Goal: Task Accomplishment & Management: Manage account settings

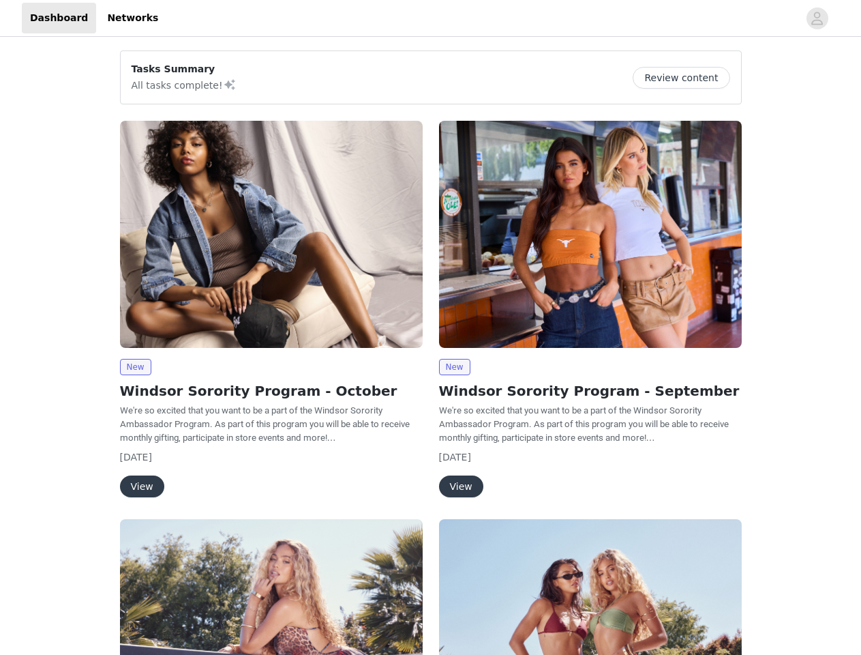
click at [431, 327] on div "New Windsor Sorority Program - September We're so excited that you want to be a…" at bounding box center [590, 312] width 319 height 398
click at [430, 18] on div at bounding box center [482, 18] width 632 height 31
click at [818, 18] on icon "avatar" at bounding box center [817, 19] width 13 height 22
click at [687, 78] on div "Tasks Summary All tasks complete! Review content New Windsor Sorority Program -…" at bounding box center [430, 502] width 861 height 925
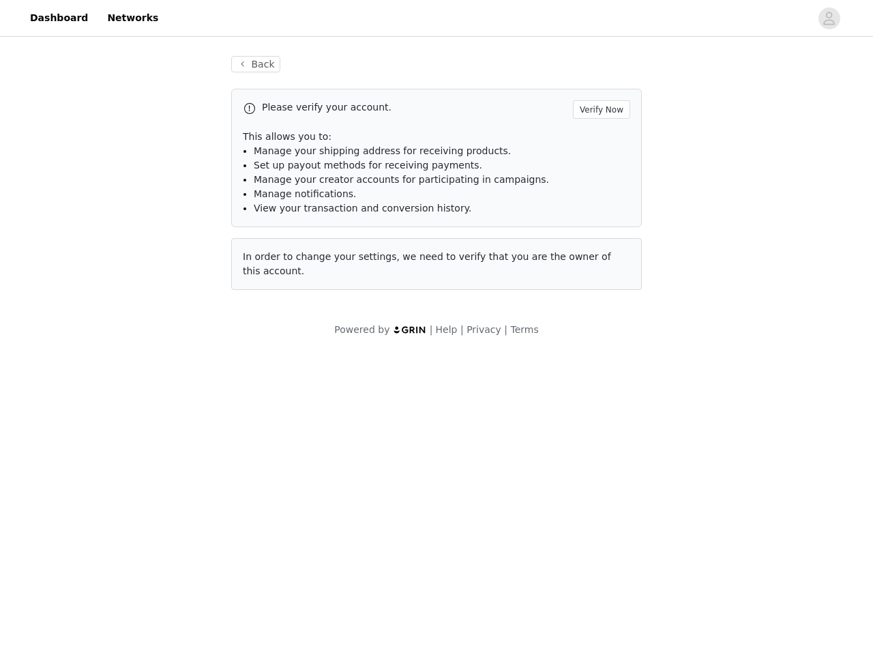
click at [135, 367] on body "Dashboard Networks Back Please verify your account. Verify Now This allows you …" at bounding box center [436, 327] width 873 height 655
click at [141, 486] on body "Dashboard Networks Back Please verify your account. Verify Now This allows you …" at bounding box center [436, 327] width 873 height 655
click at [591, 234] on div "Please verify your account. Verify Now This allows you to: Manage your shipping…" at bounding box center [436, 189] width 411 height 201
click at [454, 367] on body "Dashboard Networks Back Please verify your account. Verify Now This allows you …" at bounding box center [436, 327] width 873 height 655
click at [460, 486] on body "Dashboard Networks Back Please verify your account. Verify Now This allows you …" at bounding box center [436, 327] width 873 height 655
